Goal: Task Accomplishment & Management: Use online tool/utility

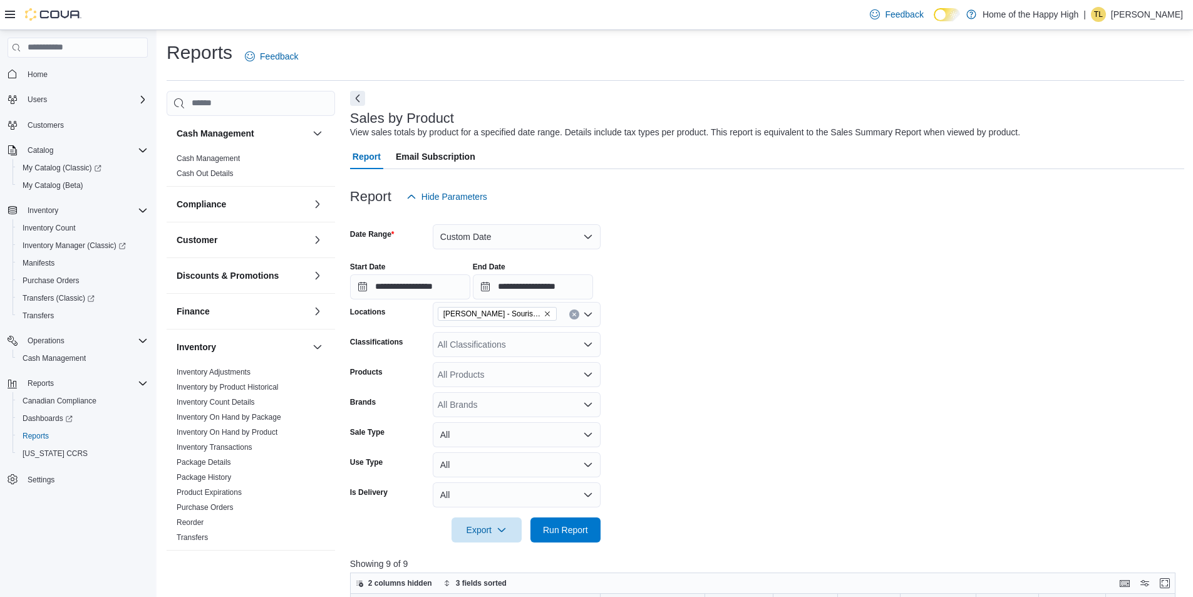
scroll to position [188, 0]
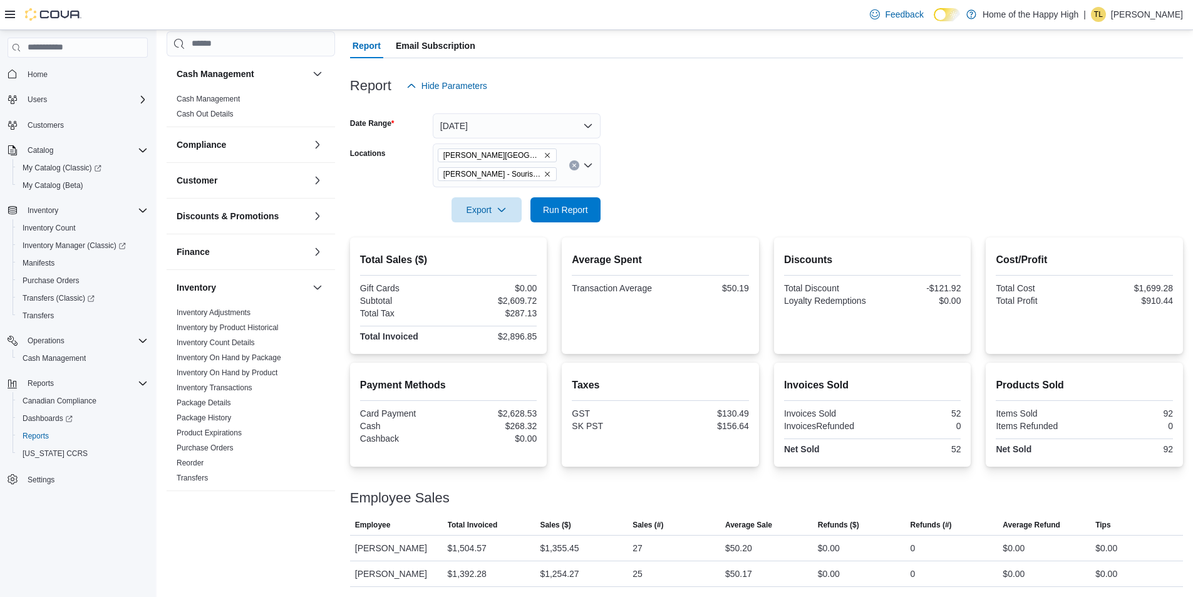
scroll to position [499, 0]
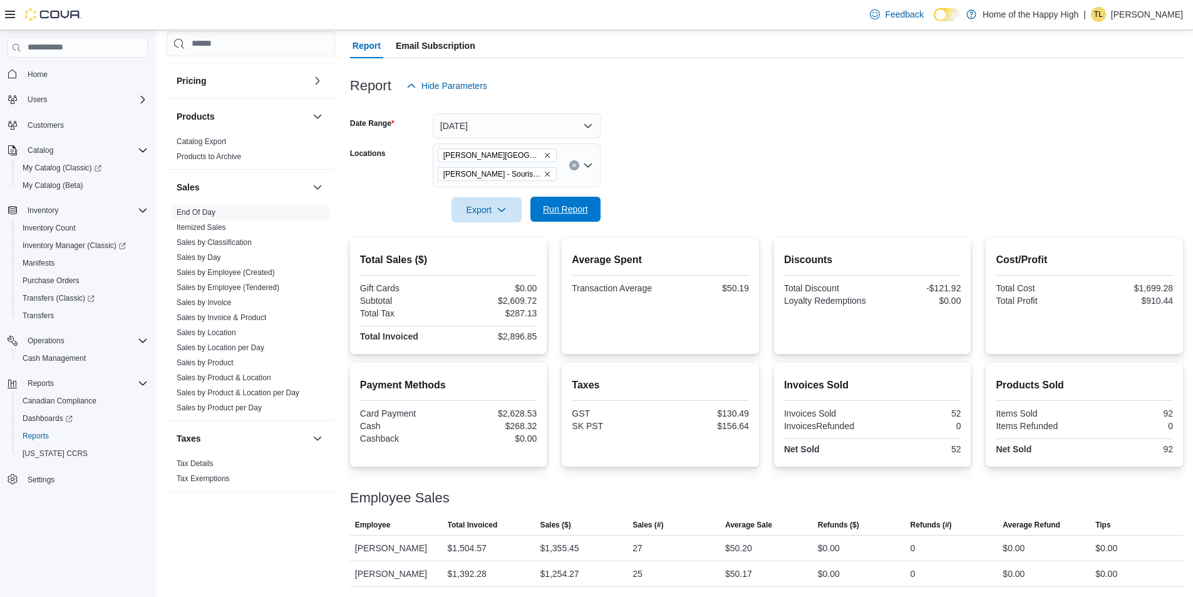
click at [578, 207] on span "Run Report" at bounding box center [565, 209] width 45 height 13
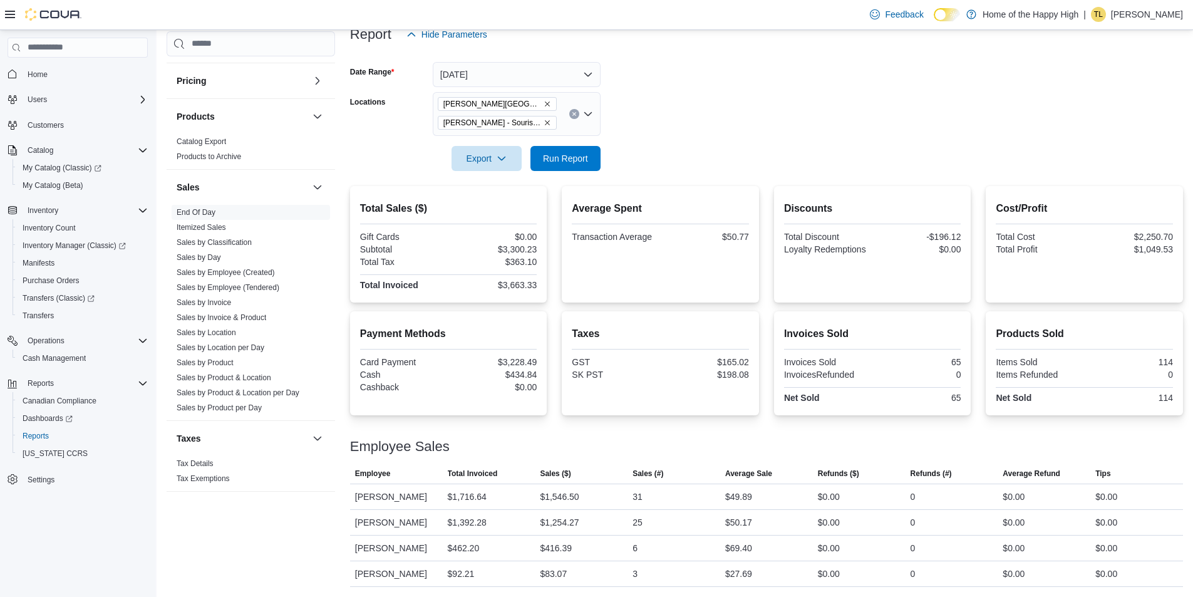
click at [1131, 14] on p "[PERSON_NAME]" at bounding box center [1147, 14] width 72 height 15
click at [1094, 126] on span "Sign Out" at bounding box center [1103, 123] width 34 height 13
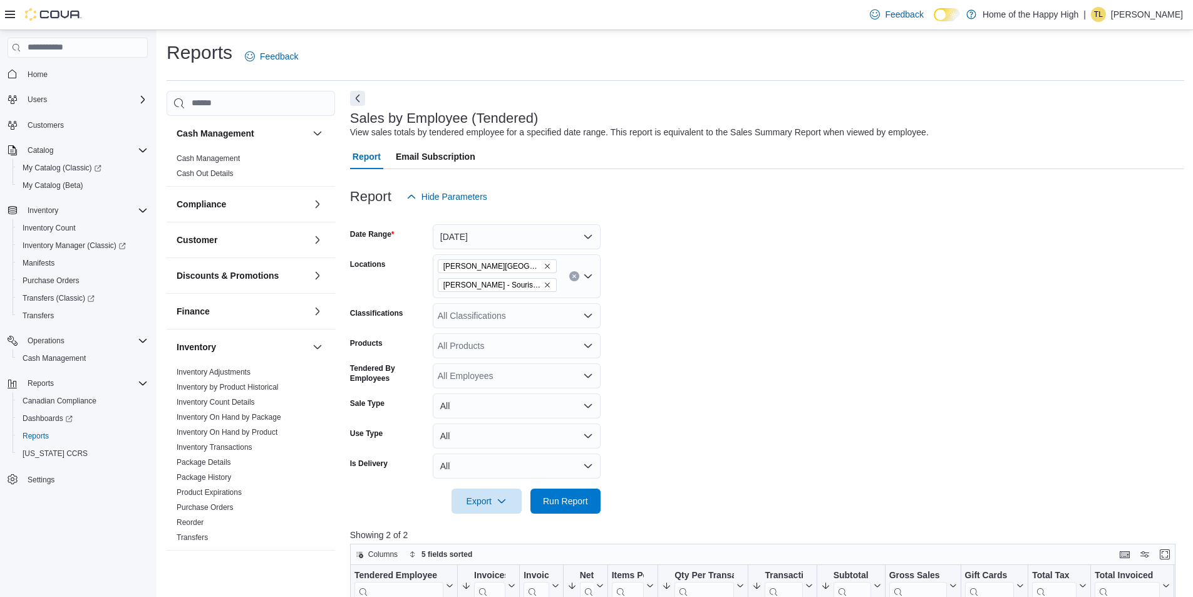
scroll to position [125, 0]
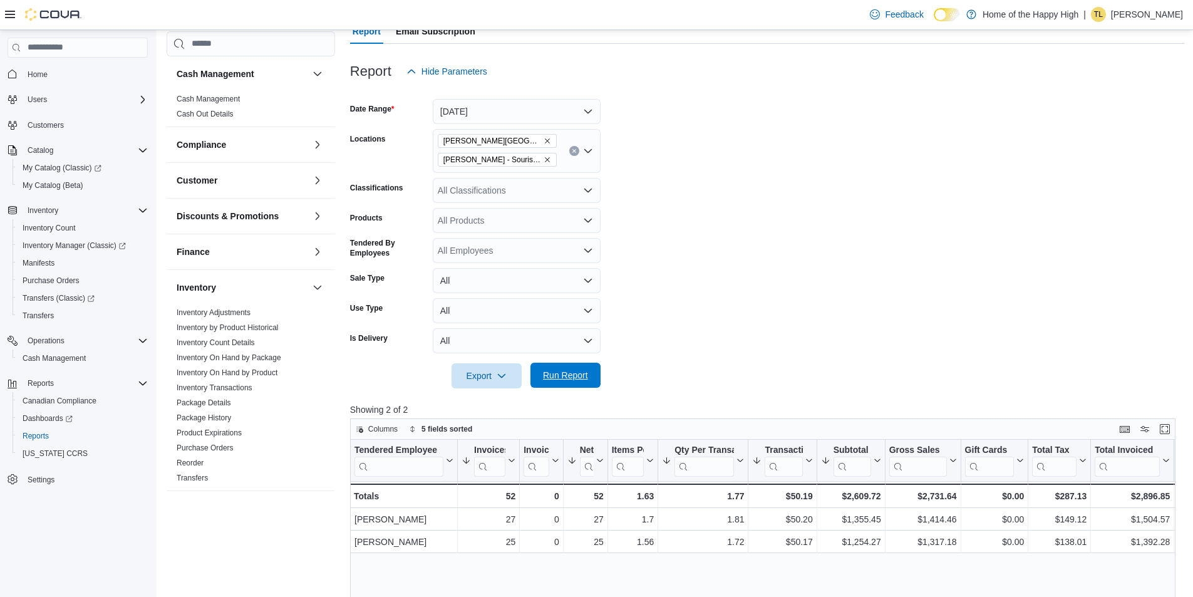
click at [571, 366] on span "Run Report" at bounding box center [565, 375] width 55 height 25
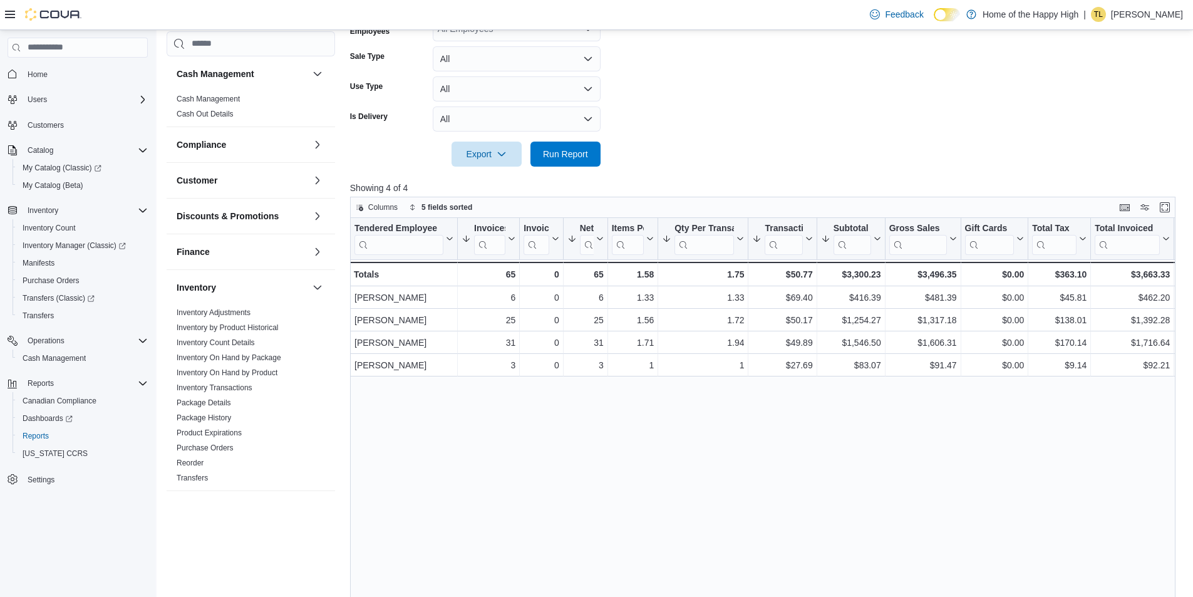
scroll to position [376, 0]
